Goal: Information Seeking & Learning: Find specific fact

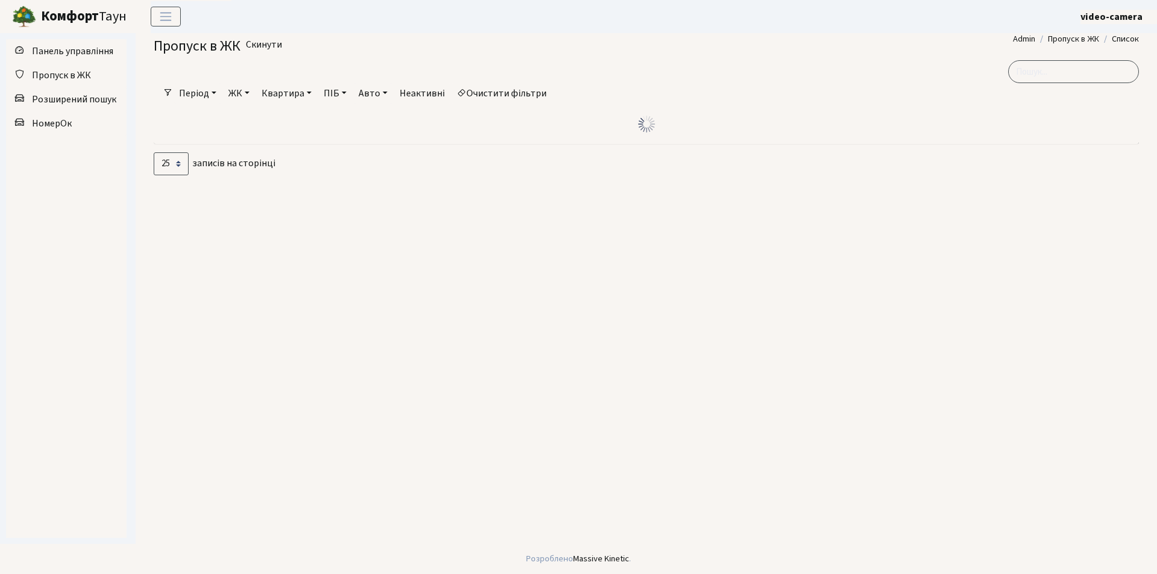
select select "25"
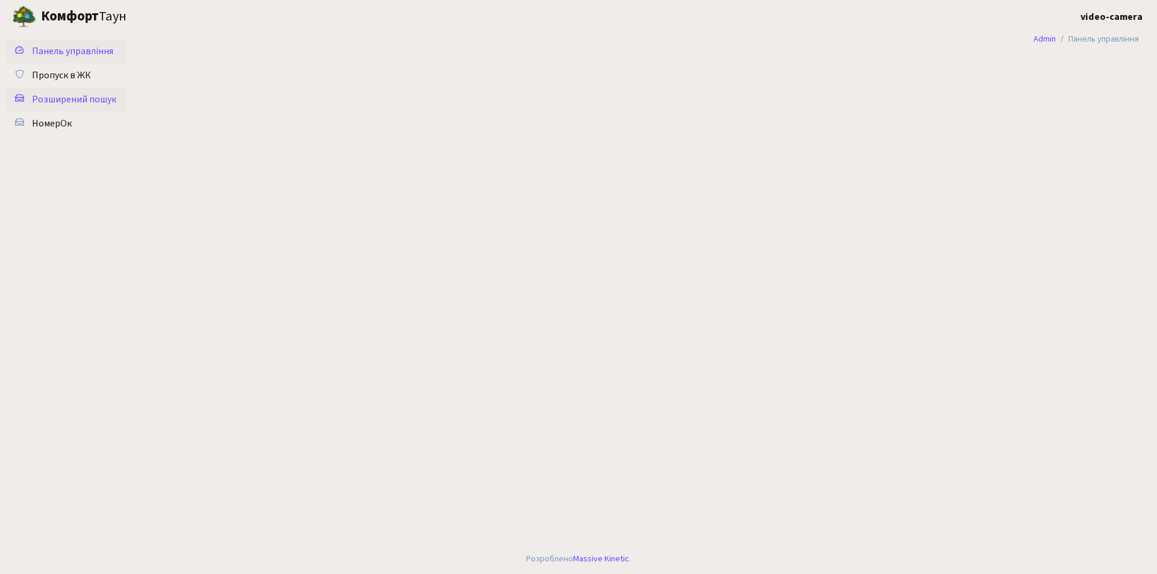
click at [81, 92] on link "Розширений пошук" at bounding box center [66, 99] width 121 height 24
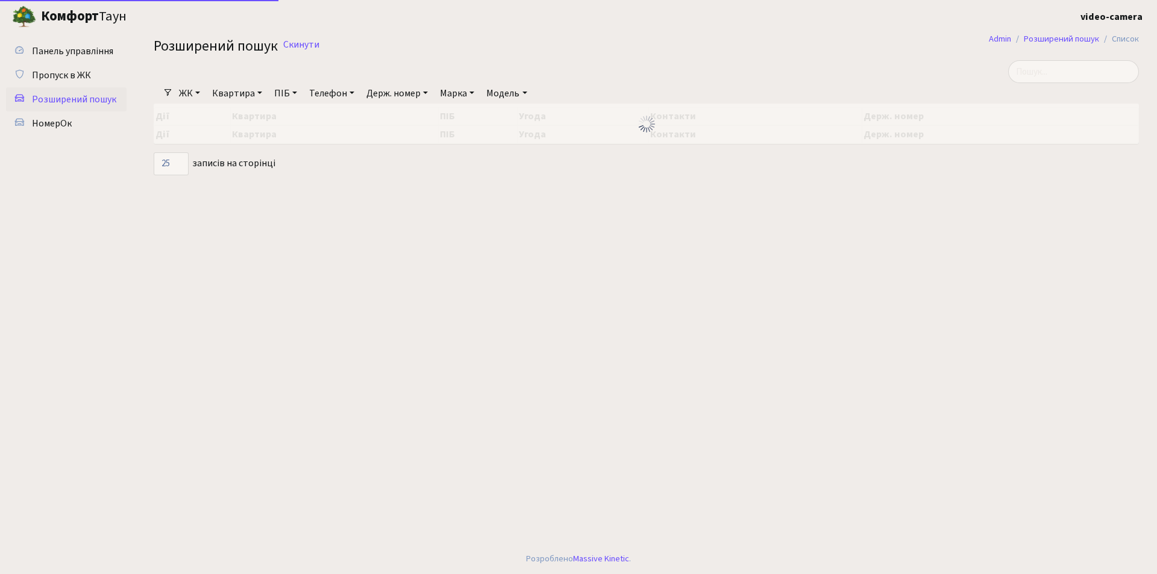
select select "25"
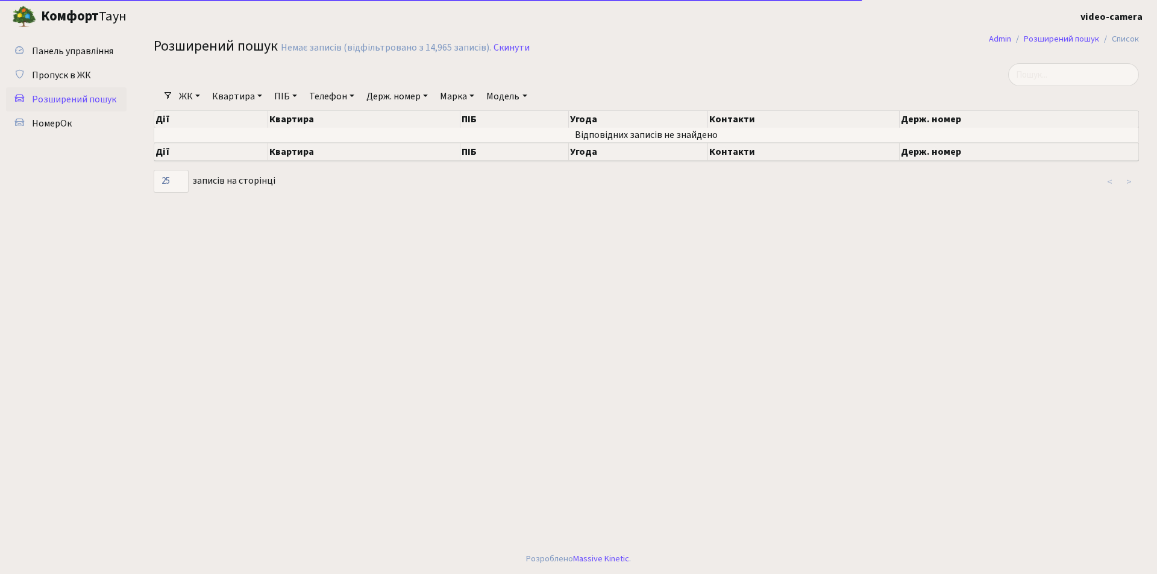
click at [401, 98] on link "Держ. номер" at bounding box center [397, 96] width 71 height 20
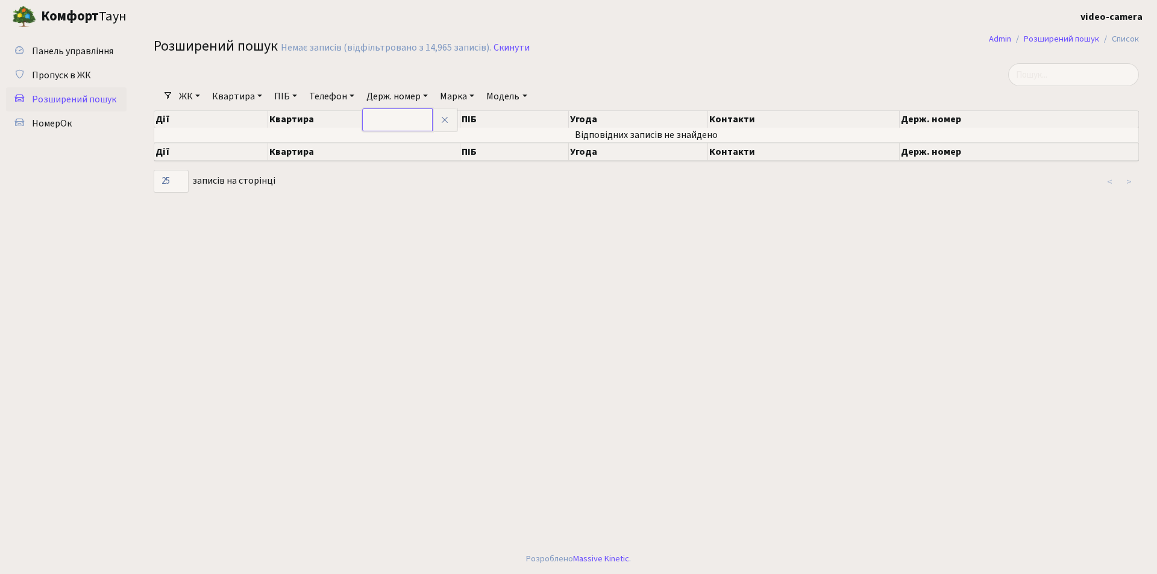
click at [397, 116] on input "text" at bounding box center [397, 119] width 71 height 23
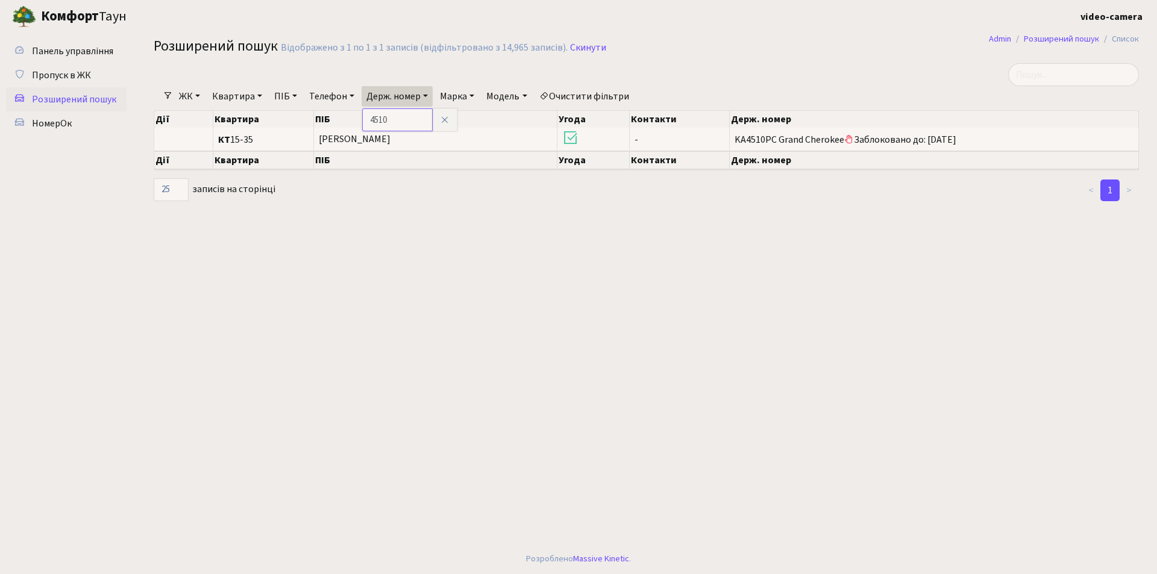
drag, startPoint x: 410, startPoint y: 124, endPoint x: 360, endPoint y: 125, distance: 50.7
click at [360, 125] on div "Фільтри ЖК - КТ, вул. Регенераторна, 4 КТ2, просп. [STREET_ADDRESS] [STREET_ADD…" at bounding box center [646, 132] width 1003 height 139
click at [400, 98] on link "Держ. номер" at bounding box center [397, 96] width 71 height 20
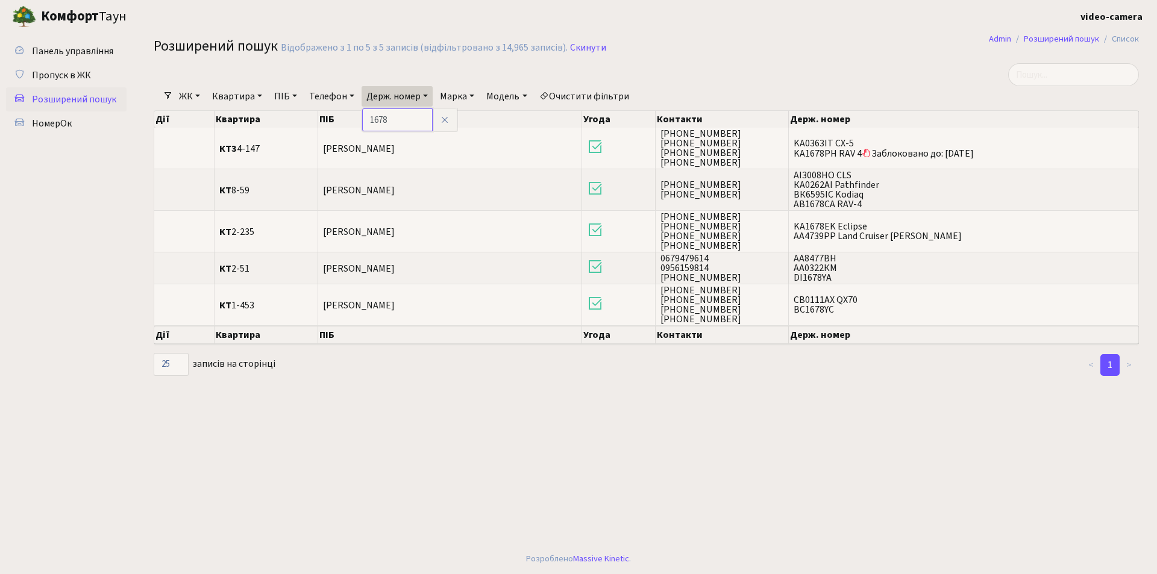
drag, startPoint x: 403, startPoint y: 122, endPoint x: 364, endPoint y: 121, distance: 38.6
click at [364, 121] on div "Фільтри ЖК - КТ, вул. Регенераторна, 4 КТ2, просп. [STREET_ADDRESS] [STREET_ADD…" at bounding box center [646, 220] width 1003 height 314
click at [416, 95] on link "Держ. номер" at bounding box center [397, 96] width 71 height 20
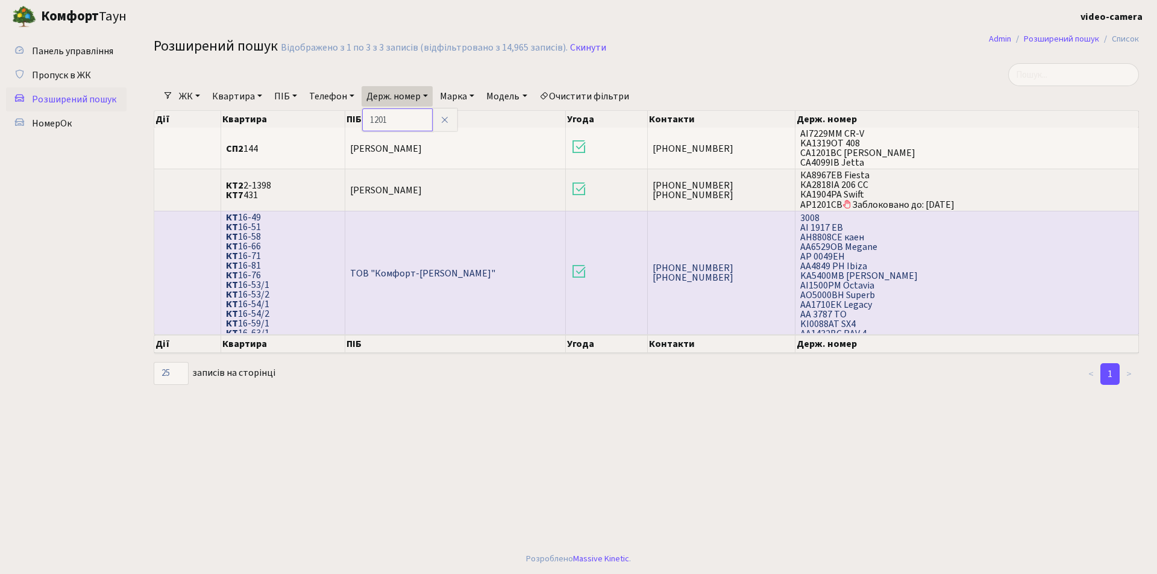
scroll to position [306, 0]
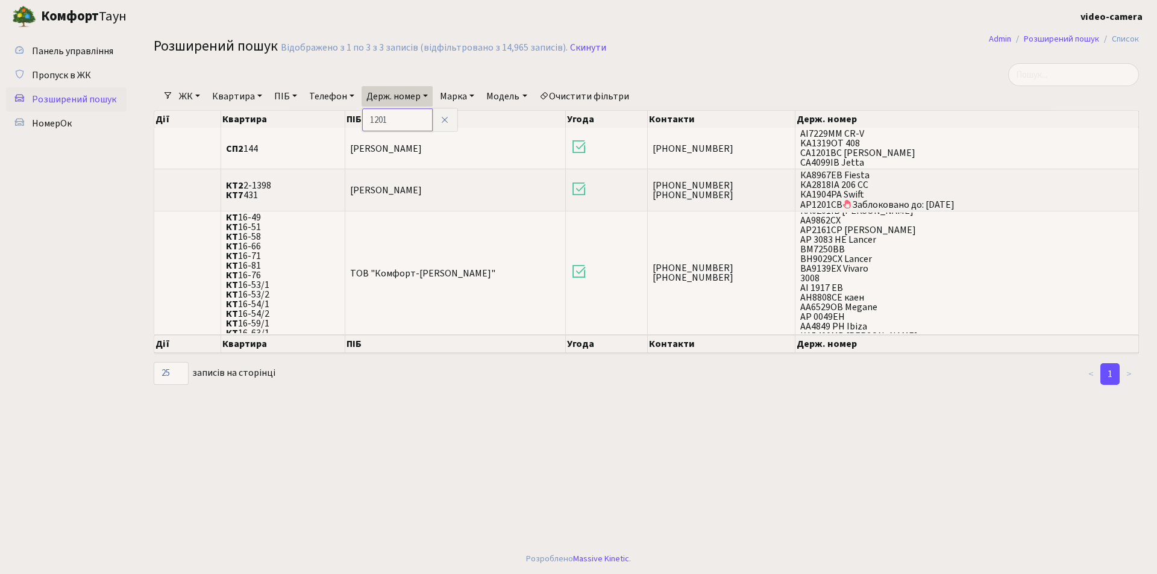
drag, startPoint x: 398, startPoint y: 120, endPoint x: 357, endPoint y: 122, distance: 40.4
click at [357, 122] on div "Фільтри ЖК - КТ, вул. Регенераторна, 4 КТ2, просп. [STREET_ADDRESS] [STREET_ADD…" at bounding box center [646, 224] width 1003 height 323
click at [389, 98] on link "Держ. номер" at bounding box center [397, 96] width 71 height 20
type input "5973"
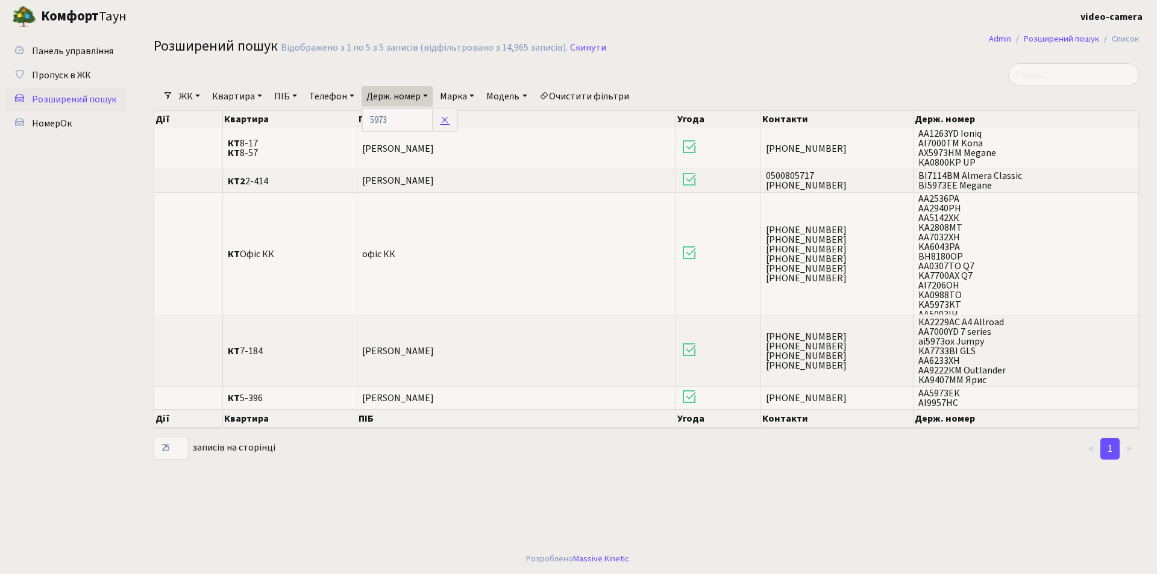
click at [447, 119] on icon at bounding box center [445, 120] width 10 height 10
